Goal: Information Seeking & Learning: Learn about a topic

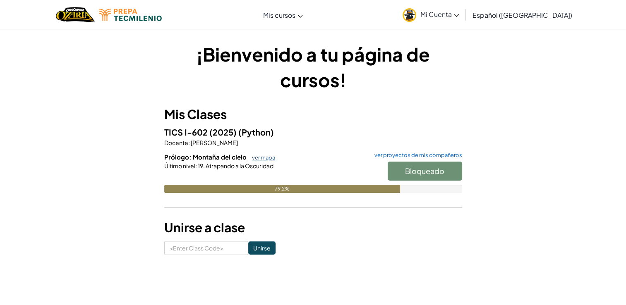
click at [262, 156] on link "ver mapa" at bounding box center [261, 157] width 27 height 7
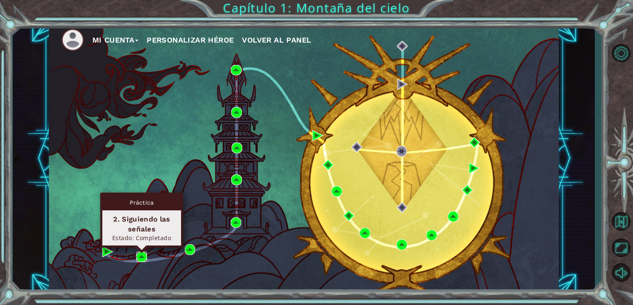
click at [145, 257] on img at bounding box center [141, 257] width 11 height 11
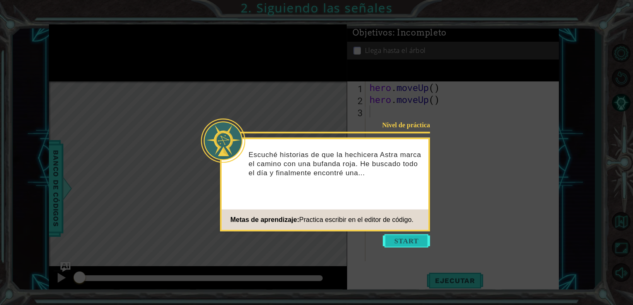
click at [409, 244] on button "Start" at bounding box center [405, 241] width 47 height 13
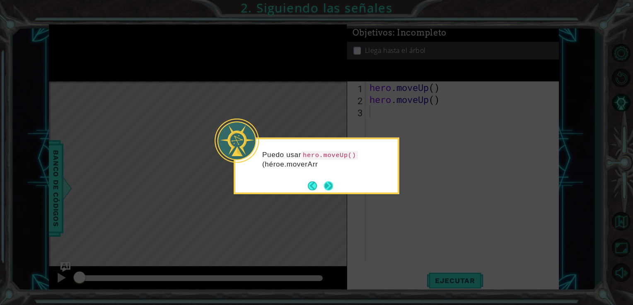
click at [328, 183] on button "Next" at bounding box center [328, 186] width 14 height 14
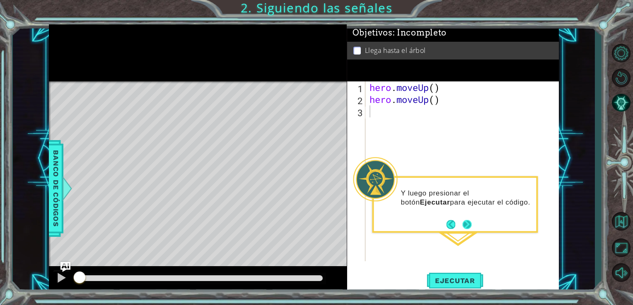
click at [464, 225] on button "Next" at bounding box center [467, 225] width 12 height 12
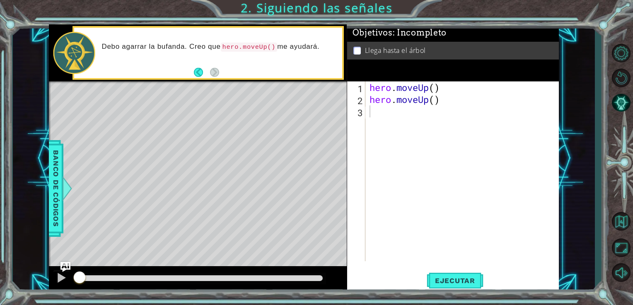
click at [353, 47] on p at bounding box center [356, 51] width 7 height 8
click at [360, 50] on p at bounding box center [356, 51] width 7 height 8
click at [465, 282] on span "Ejecutar" at bounding box center [454, 281] width 57 height 8
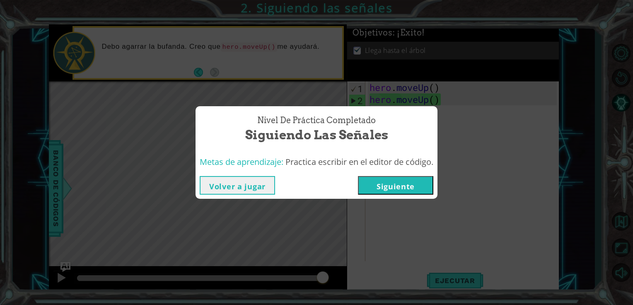
click at [392, 178] on button "Siguiente" at bounding box center [395, 185] width 75 height 19
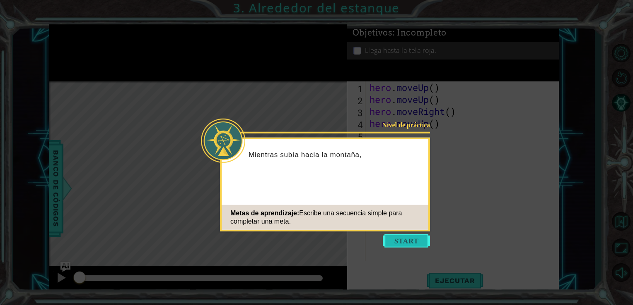
click at [412, 243] on button "Start" at bounding box center [405, 241] width 47 height 13
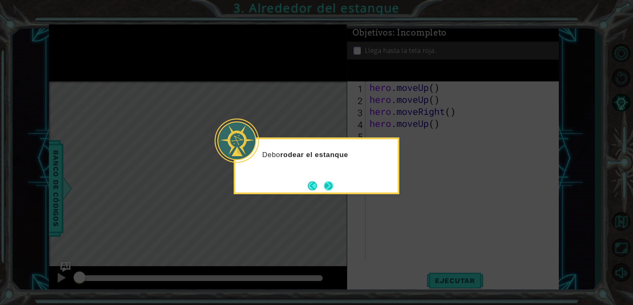
click at [327, 186] on button "Next" at bounding box center [328, 186] width 14 height 14
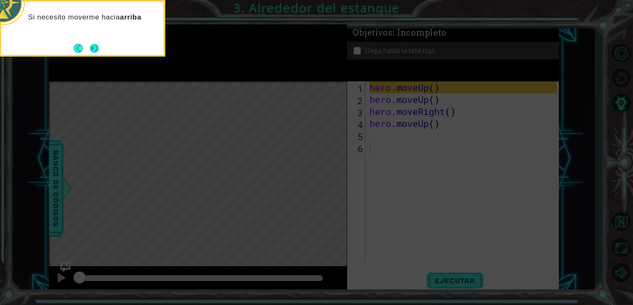
click at [94, 47] on button "Next" at bounding box center [94, 48] width 15 height 15
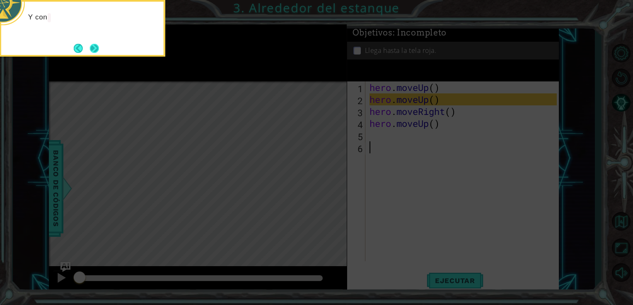
click at [95, 47] on button "Next" at bounding box center [94, 48] width 15 height 15
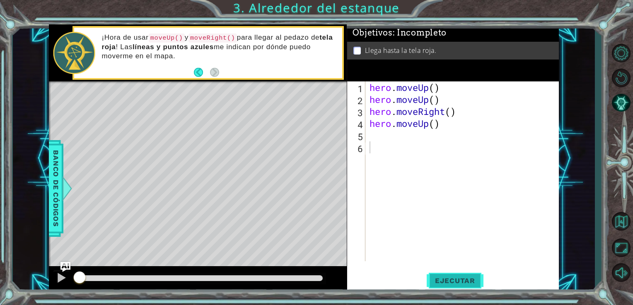
click at [456, 279] on span "Ejecutar" at bounding box center [454, 281] width 57 height 8
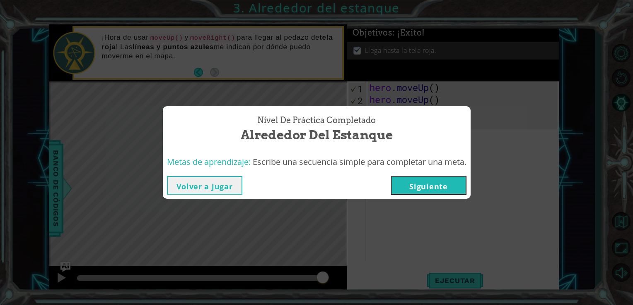
click at [419, 185] on button "Siguiente" at bounding box center [428, 185] width 75 height 19
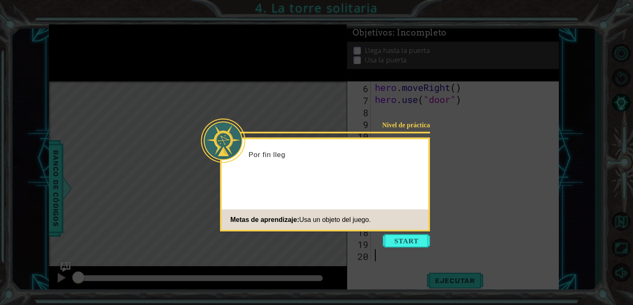
scroll to position [60, 0]
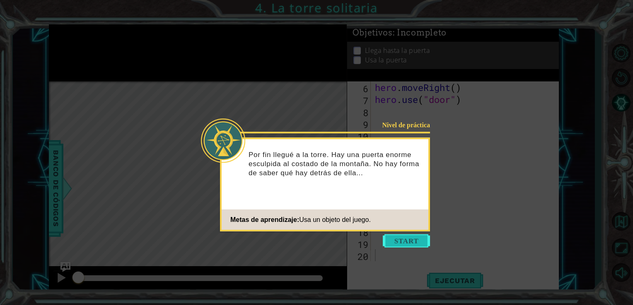
click at [408, 238] on button "Start" at bounding box center [405, 241] width 47 height 13
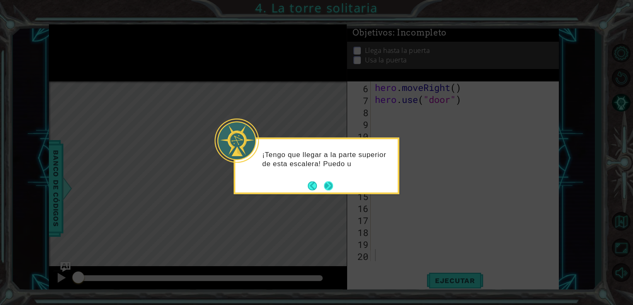
click at [328, 185] on button "Next" at bounding box center [328, 185] width 11 height 11
click at [328, 181] on button "Next" at bounding box center [328, 186] width 13 height 13
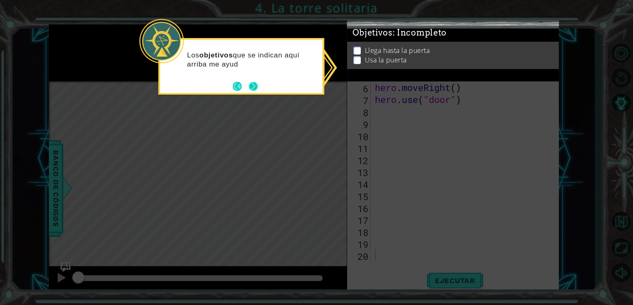
click at [259, 82] on div "Los objetivos que se indican aquí arriba me ayud" at bounding box center [241, 62] width 162 height 45
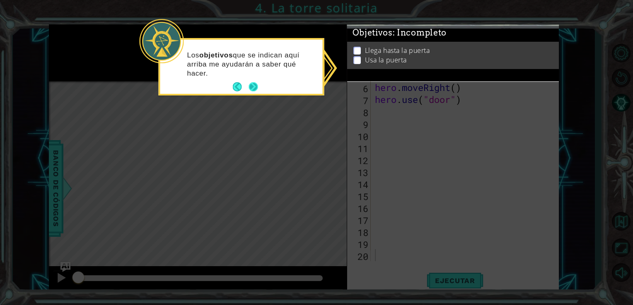
click at [257, 82] on button "Next" at bounding box center [253, 87] width 12 height 12
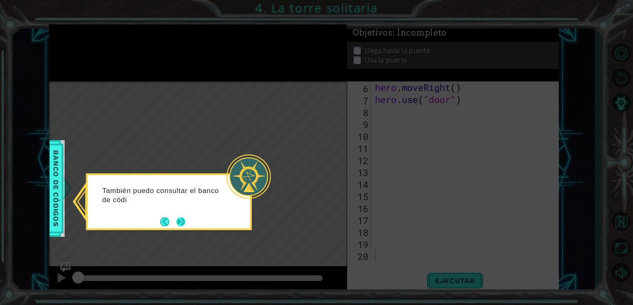
click at [182, 221] on button "Next" at bounding box center [181, 222] width 12 height 12
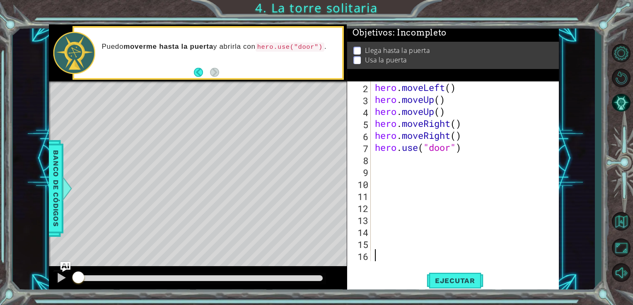
scroll to position [12, 0]
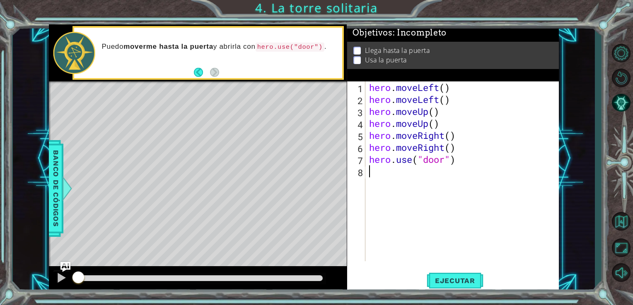
type textarea "hero.use("door")"
click at [452, 279] on span "Ejecutar" at bounding box center [454, 281] width 57 height 8
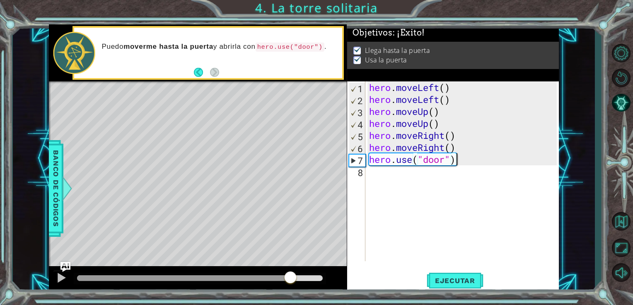
click at [292, 278] on div at bounding box center [200, 279] width 246 height 6
click at [313, 277] on div at bounding box center [200, 279] width 246 height 6
click at [321, 280] on div at bounding box center [200, 279] width 246 height 6
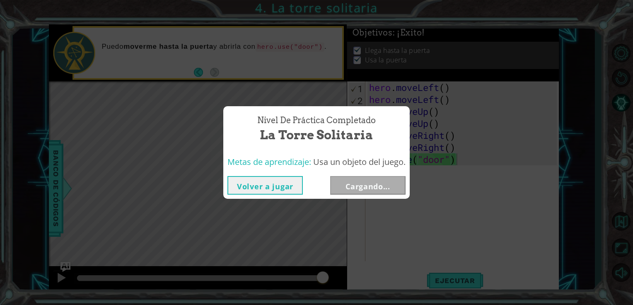
drag, startPoint x: 317, startPoint y: 277, endPoint x: 370, endPoint y: 282, distance: 53.2
click at [370, 282] on body "1 ההההההההההההההההההההההההההההההההההההההההההההההההההההההההההההההההההההההההההההה…" at bounding box center [316, 152] width 633 height 305
click at [385, 186] on button "Siguiente" at bounding box center [367, 185] width 75 height 19
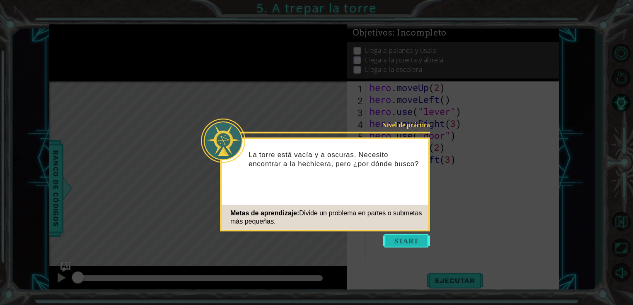
click at [405, 242] on button "Start" at bounding box center [405, 241] width 47 height 13
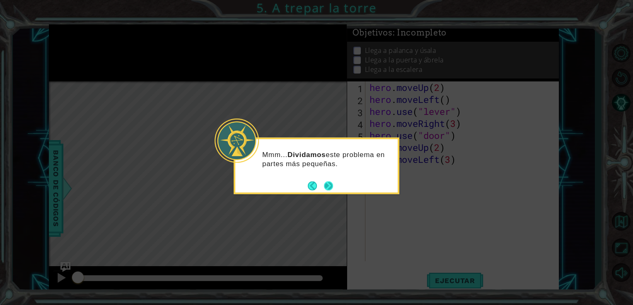
click at [329, 183] on button "Next" at bounding box center [327, 185] width 15 height 15
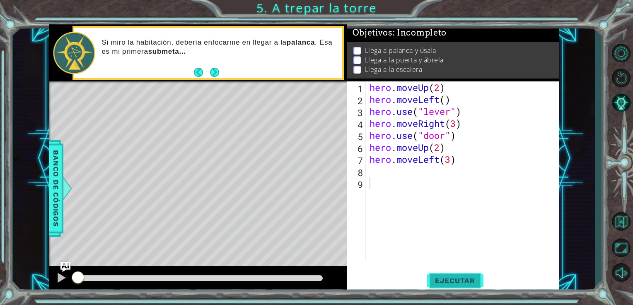
click at [450, 279] on span "Ejecutar" at bounding box center [454, 281] width 57 height 8
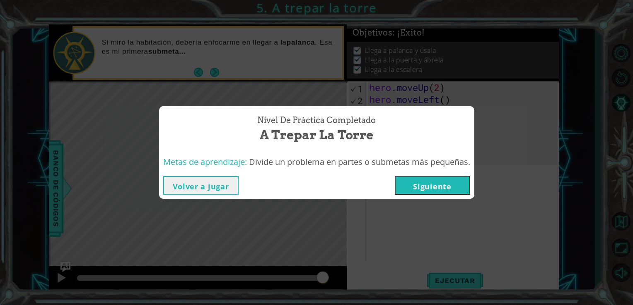
click at [192, 183] on button "Volver a jugar" at bounding box center [200, 185] width 75 height 19
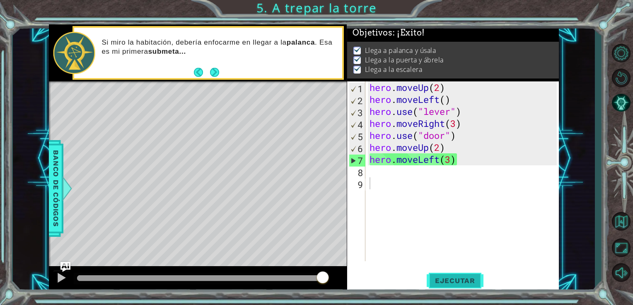
click at [431, 277] on span "Ejecutar" at bounding box center [454, 281] width 57 height 8
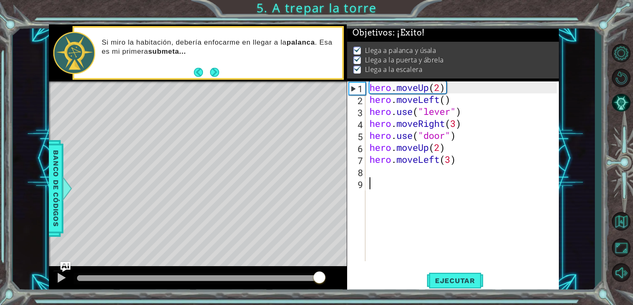
click at [320, 280] on div at bounding box center [200, 279] width 246 height 6
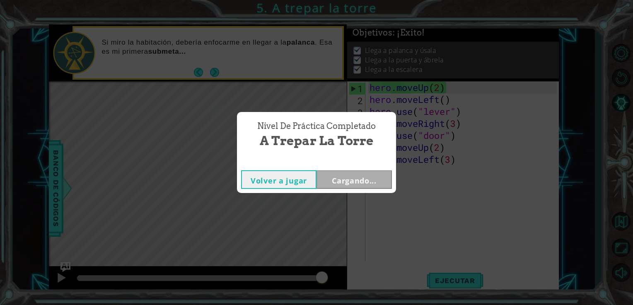
click at [321, 279] on body "1 ההההההההההההההההההההההההההההההההההההההההההההההההההההההההההההההההההההההההההההה…" at bounding box center [316, 152] width 633 height 305
click at [344, 186] on button "Siguiente" at bounding box center [353, 180] width 75 height 19
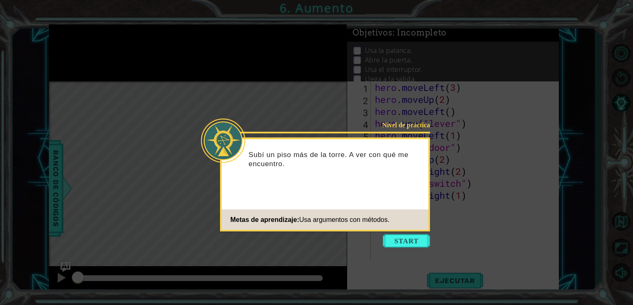
click at [392, 233] on icon at bounding box center [316, 152] width 633 height 305
click at [395, 238] on button "Start" at bounding box center [405, 241] width 47 height 13
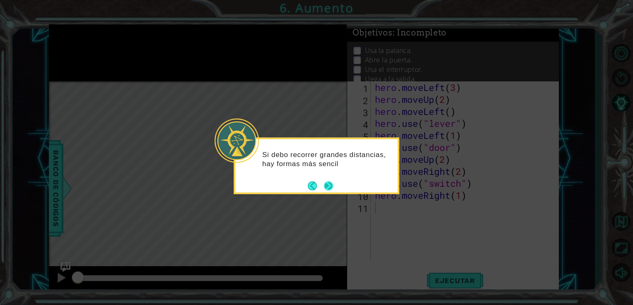
click at [330, 190] on button "Next" at bounding box center [328, 186] width 12 height 12
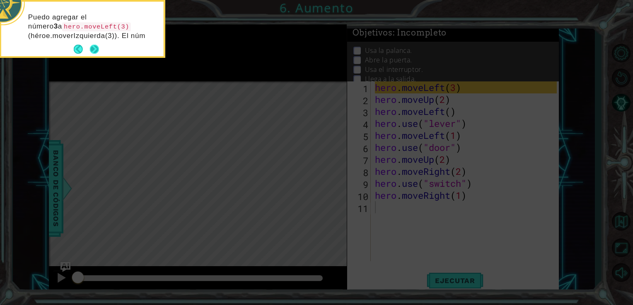
click at [95, 52] on button "Next" at bounding box center [94, 49] width 15 height 15
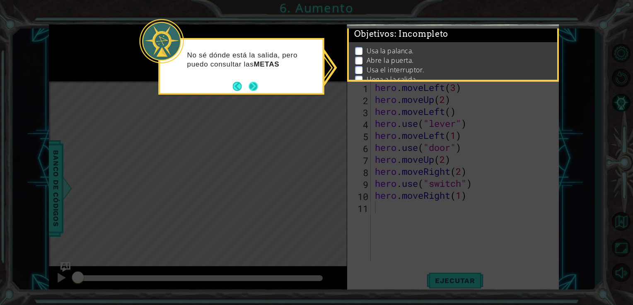
click at [256, 87] on button "Next" at bounding box center [252, 86] width 15 height 15
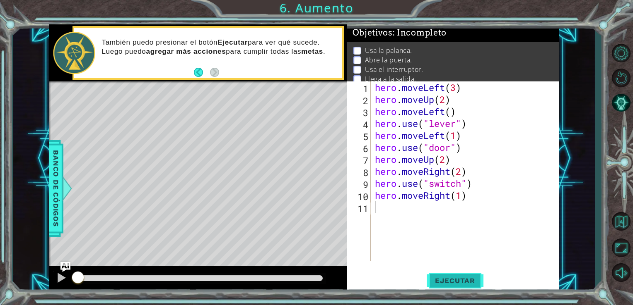
click at [450, 281] on span "Ejecutar" at bounding box center [454, 281] width 57 height 8
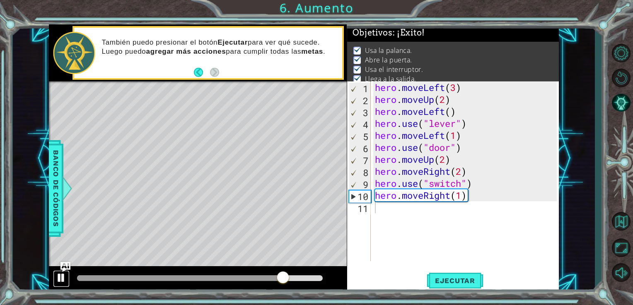
click at [66, 275] on div at bounding box center [61, 278] width 11 height 11
